Goal: Task Accomplishment & Management: Use online tool/utility

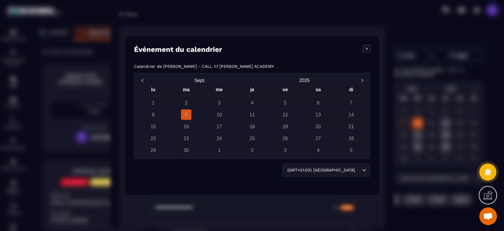
scroll to position [401, 0]
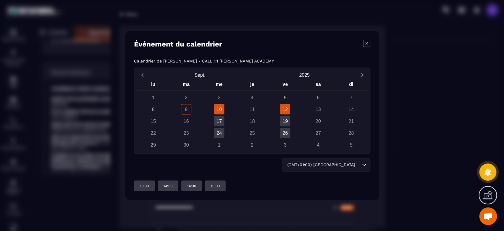
click at [285, 108] on div "12" at bounding box center [285, 109] width 10 height 10
click at [367, 44] on icon "Modal window" at bounding box center [366, 43] width 7 height 7
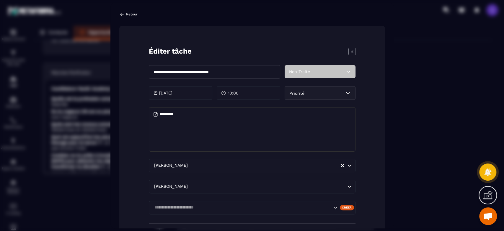
click at [412, 48] on section "**********" at bounding box center [252, 115] width 504 height 231
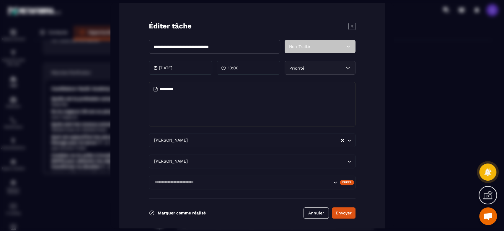
scroll to position [35, 0]
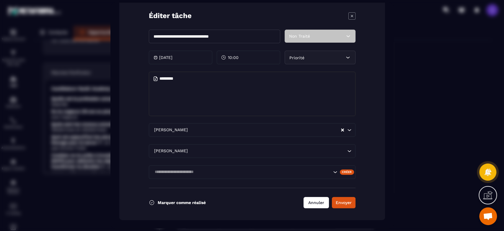
click at [319, 200] on button "Annuler" at bounding box center [316, 202] width 25 height 11
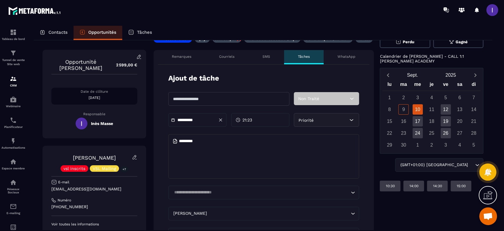
scroll to position [0, 0]
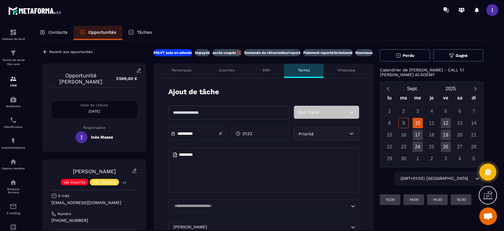
click at [93, 32] on p "Opportunités" at bounding box center [102, 32] width 28 height 5
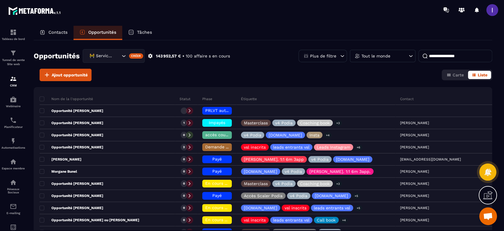
click at [462, 56] on input at bounding box center [456, 56] width 74 height 12
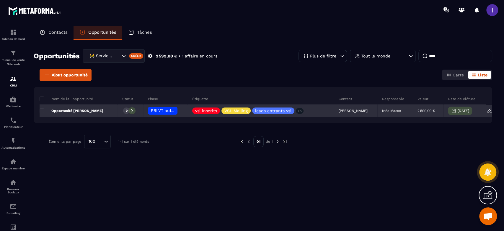
type input "****"
click at [386, 111] on p "Inès Masse" at bounding box center [391, 110] width 19 height 4
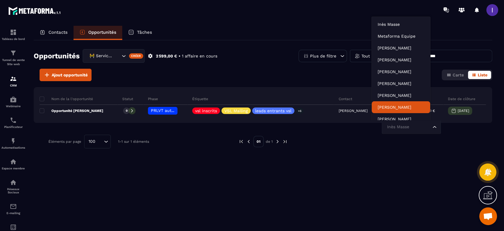
scroll to position [4, 0]
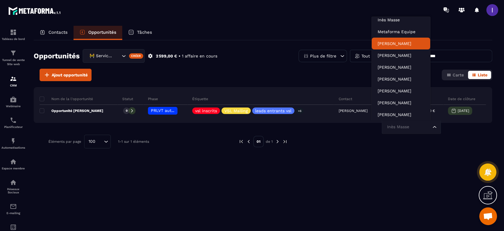
click at [388, 44] on p "[PERSON_NAME]" at bounding box center [401, 43] width 47 height 6
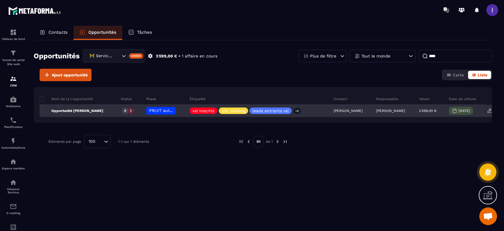
click at [127, 111] on div at bounding box center [130, 110] width 7 height 7
